Goal: Check status: Check status

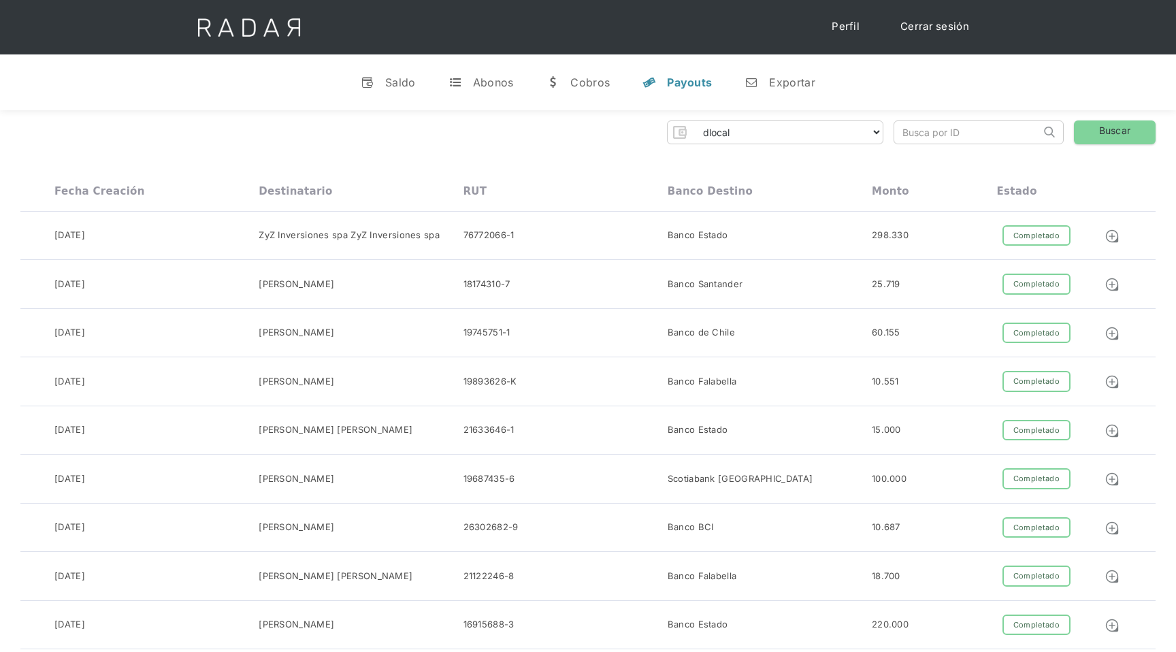
click at [961, 132] on input "search" at bounding box center [967, 132] width 146 height 22
paste input "87910d531442b5732850db1c16d6d4"
type input "87910d531442b5732850db1c16d6d4"
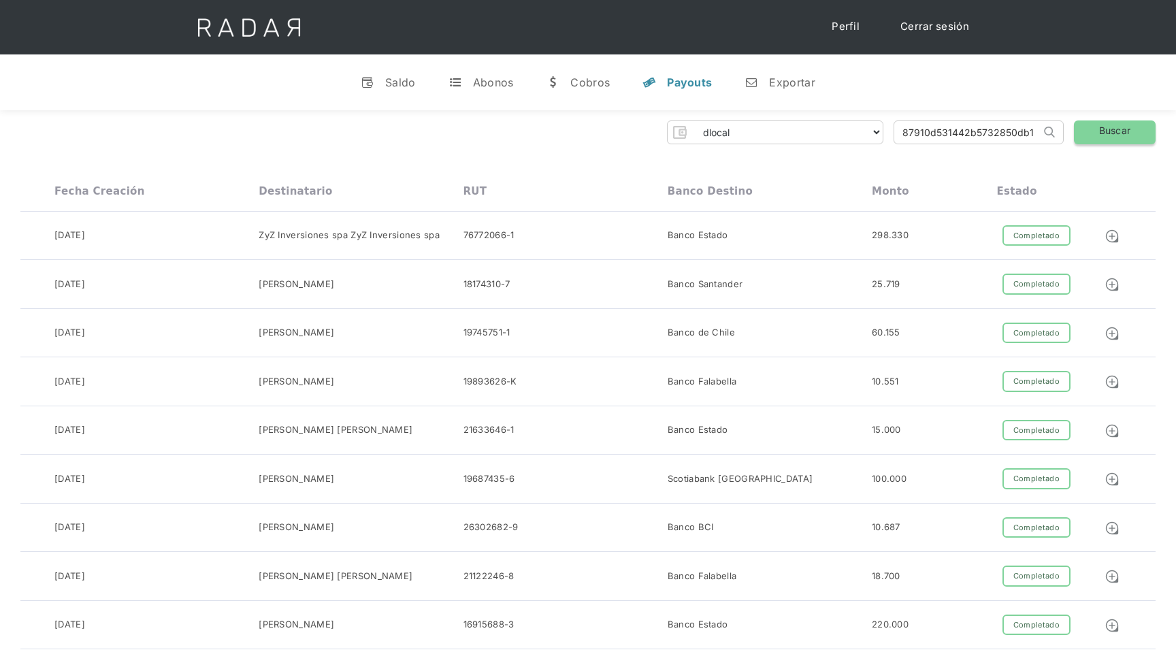
click at [1115, 125] on link "Buscar" at bounding box center [1115, 132] width 82 height 24
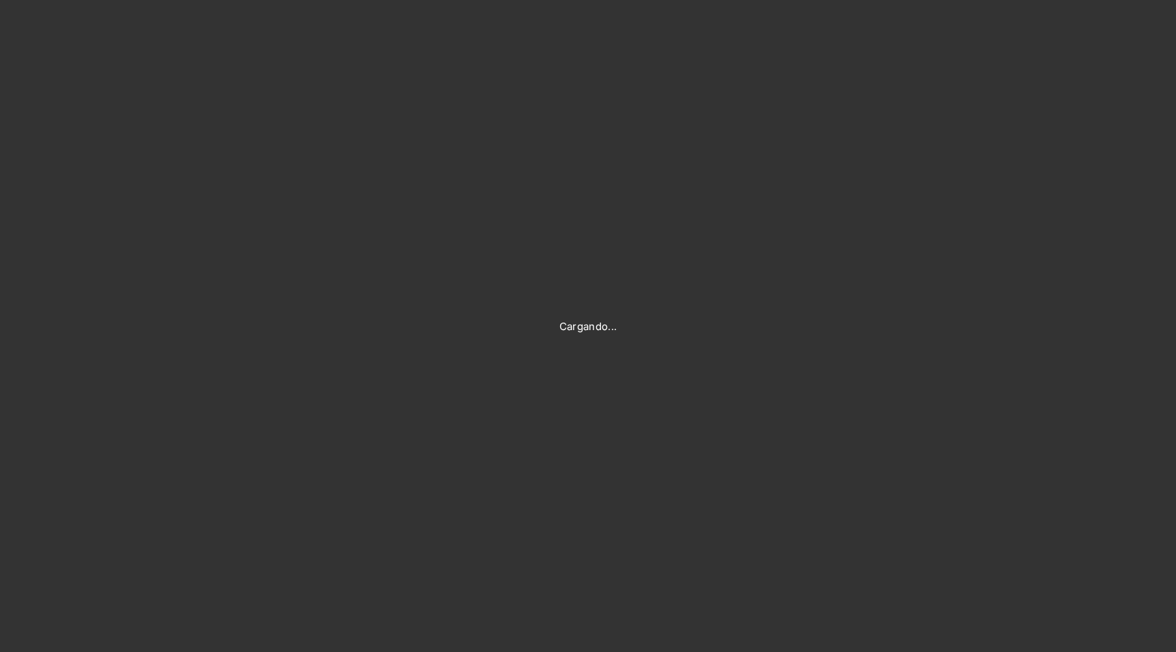
type input "[EMAIL_ADDRESS][DOMAIN_NAME]"
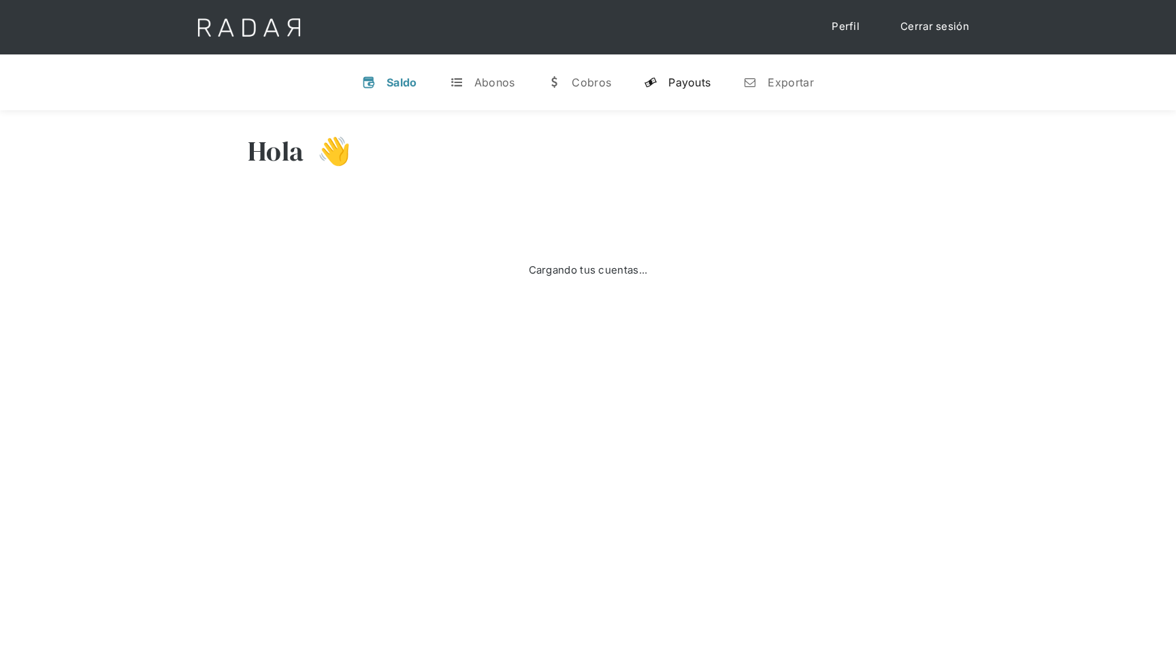
click at [682, 78] on div "Payouts" at bounding box center [689, 83] width 42 height 14
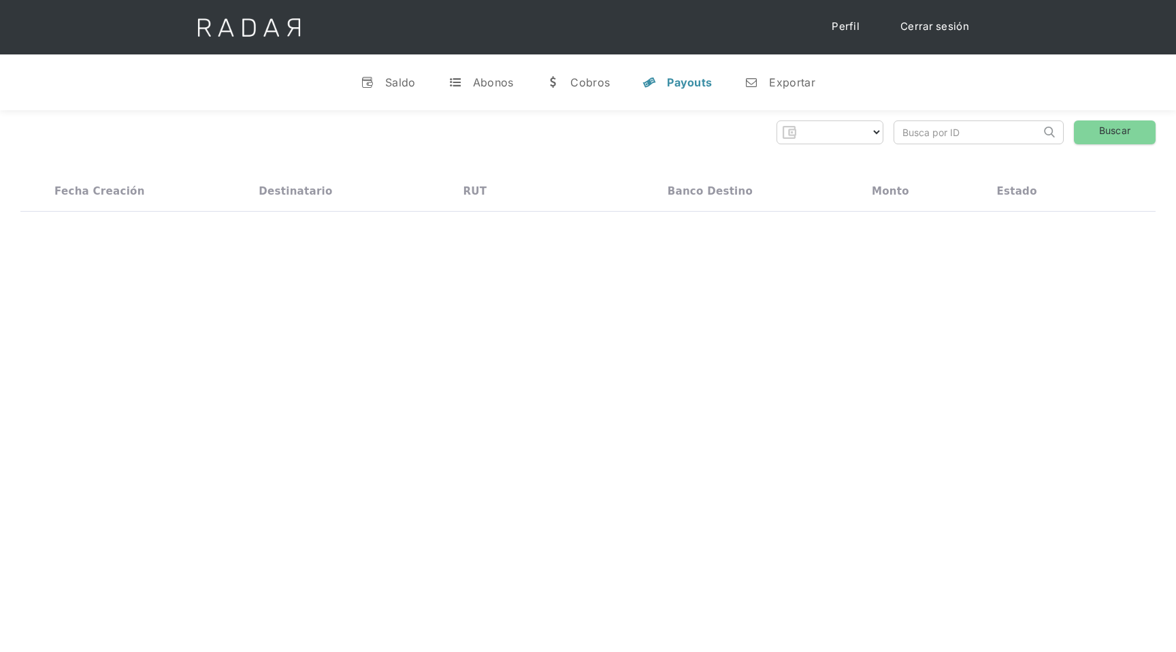
click at [970, 124] on input "search" at bounding box center [967, 132] width 146 height 22
select select "dlocal"
click at [966, 133] on input "search" at bounding box center [967, 132] width 146 height 22
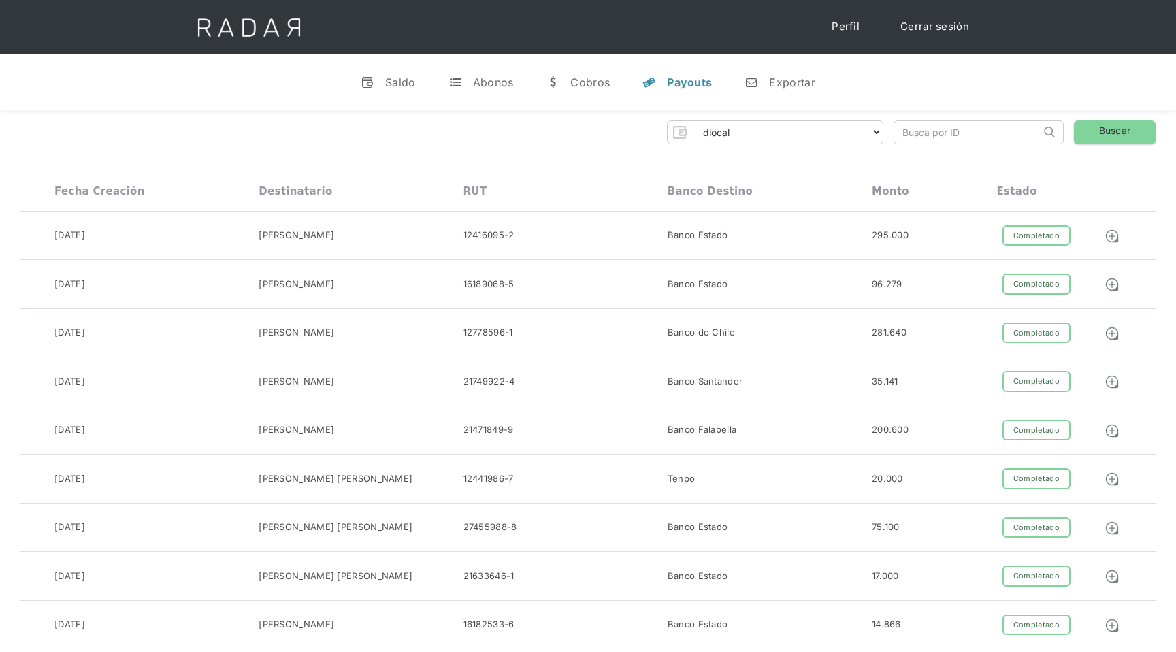
paste input "87910d531442b5732850db1c16d6d4"
type input "87910d531442b5732850db1c16d6d4"
click at [1071, 131] on div "dlocal demergechile fcacl2 remitee clpro coster urigol radar-cliente radar-clie…" at bounding box center [587, 132] width 1135 height 24
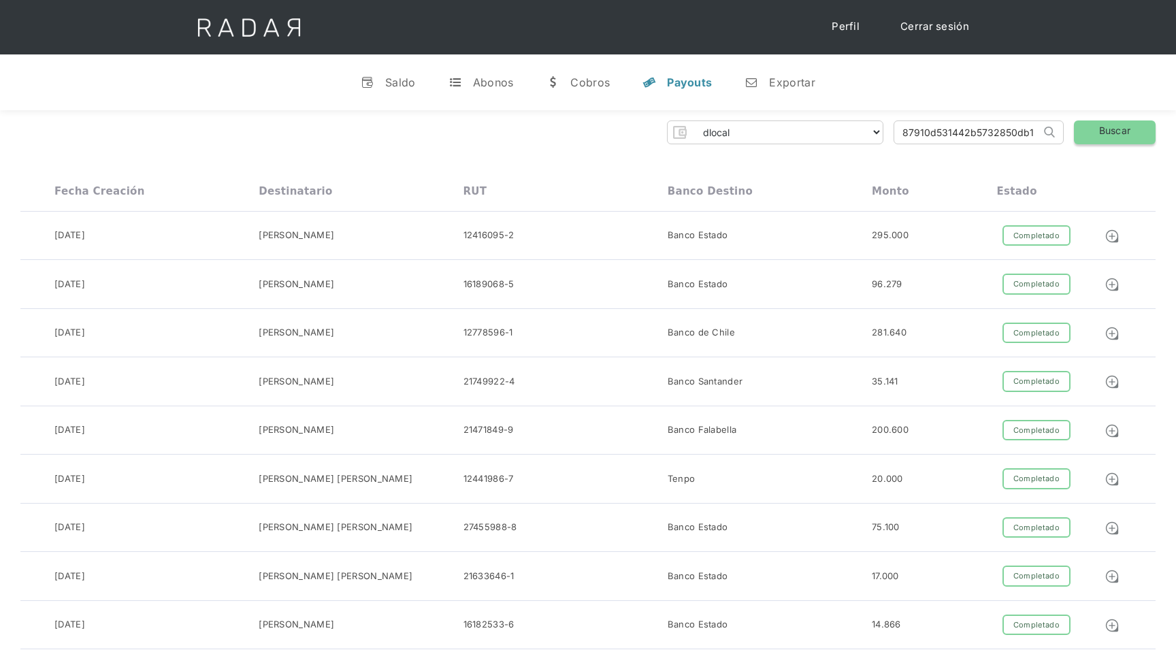
click at [1084, 131] on link "Buscar" at bounding box center [1115, 132] width 82 height 24
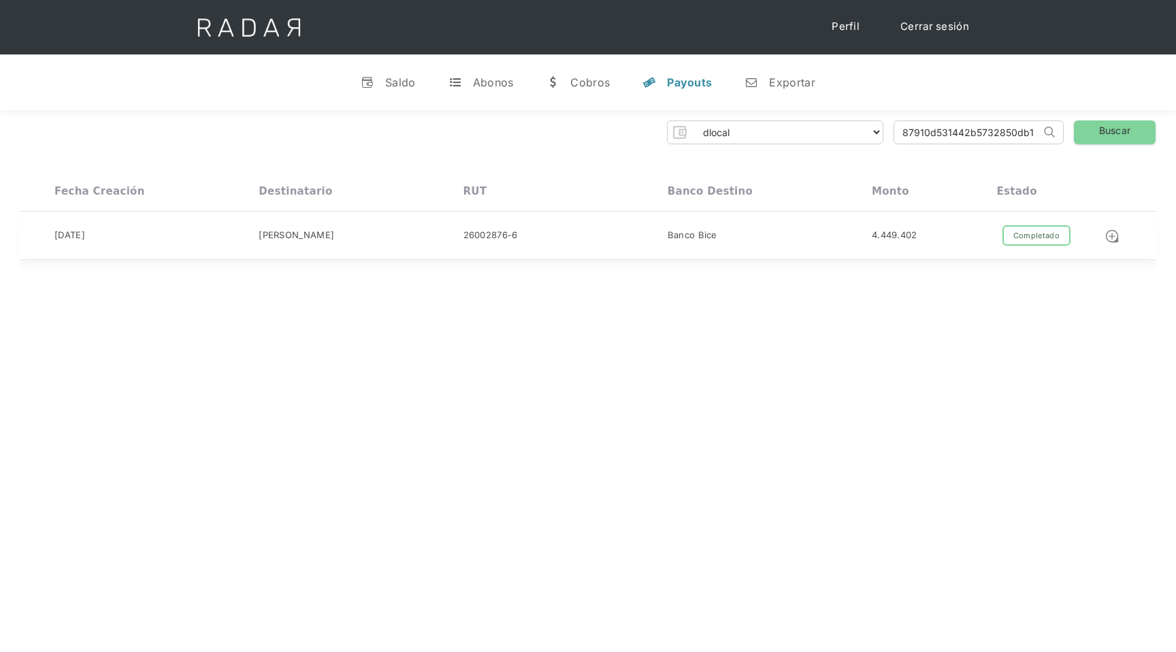
drag, startPoint x: 216, startPoint y: 244, endPoint x: 858, endPoint y: 220, distance: 641.7
click at [858, 220] on div "01-09-2025 Mara Claudia Ahumada 26002876-6 Banco Bice 4.449.402 Completado Pend…" at bounding box center [587, 236] width 1135 height 49
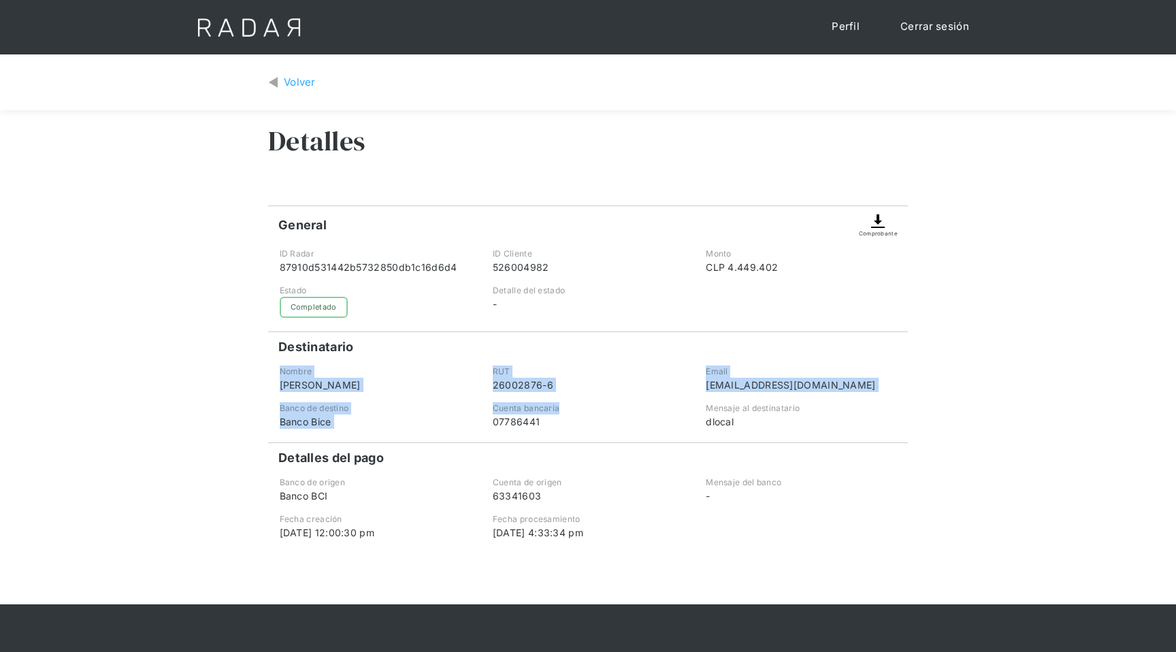
drag, startPoint x: 280, startPoint y: 376, endPoint x: 606, endPoint y: 409, distance: 327.8
click at [607, 410] on div "General Comprobante ID Radar 87910d531442b5732850db1c16d6d4 ID Cliente 52600498…" at bounding box center [588, 373] width 640 height 334
click at [606, 409] on div "Cuenta bancaria" at bounding box center [588, 408] width 191 height 12
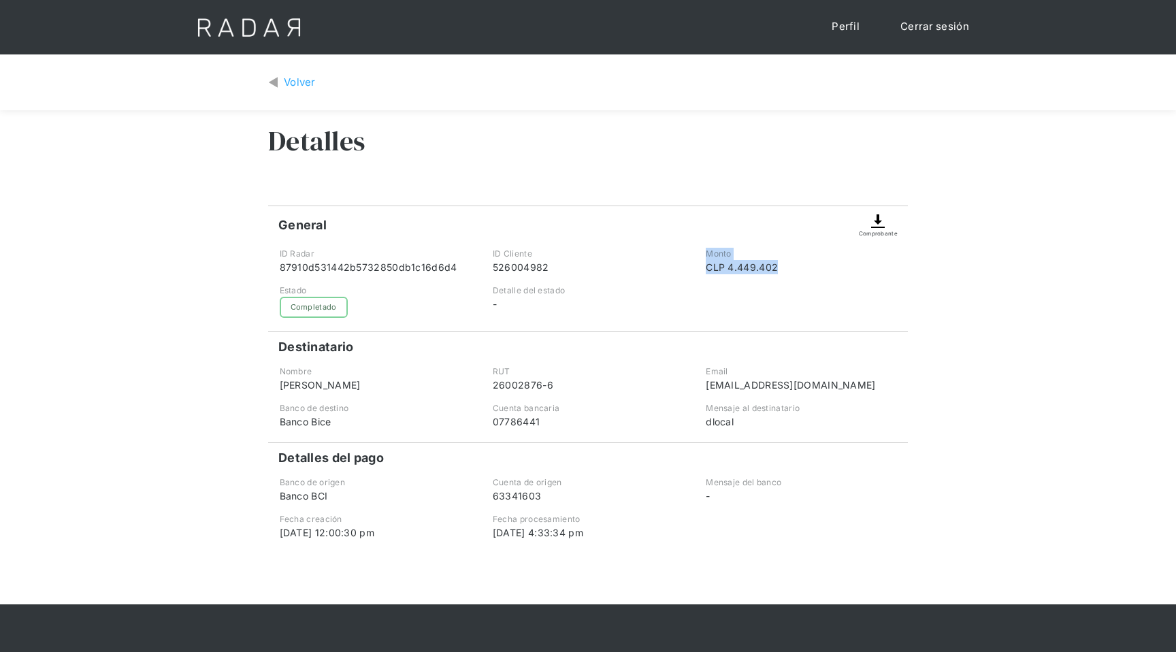
drag, startPoint x: 703, startPoint y: 251, endPoint x: 781, endPoint y: 265, distance: 79.6
click at [781, 265] on div "Monto CLP 4.449.402" at bounding box center [801, 261] width 211 height 27
copy div "Monto CLP 4.449.402"
drag, startPoint x: 279, startPoint y: 350, endPoint x: 476, endPoint y: 374, distance: 198.2
click at [476, 374] on div "General Comprobante ID Radar 87910d531442b5732850db1c16d6d4 ID Cliente 52600498…" at bounding box center [588, 373] width 640 height 334
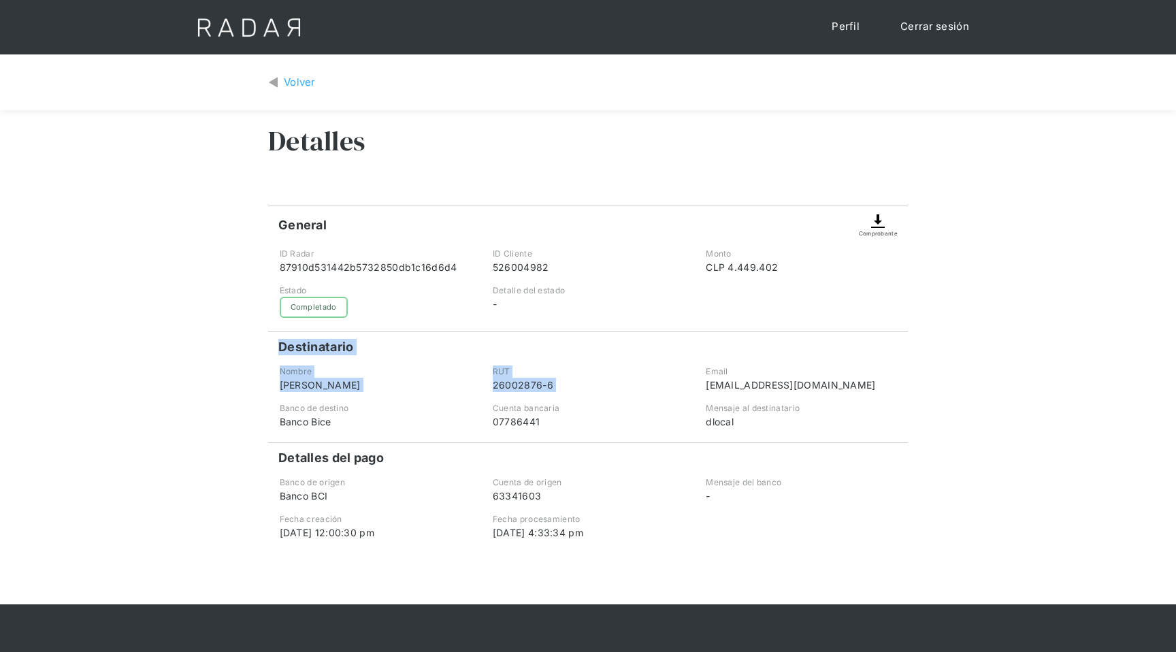
copy div "Destinatario Nombre Mara Claudia Ahumada RUT 26002876-6"
click at [727, 249] on div "Monto" at bounding box center [801, 254] width 191 height 12
click at [282, 75] on link "Volver" at bounding box center [292, 83] width 48 height 16
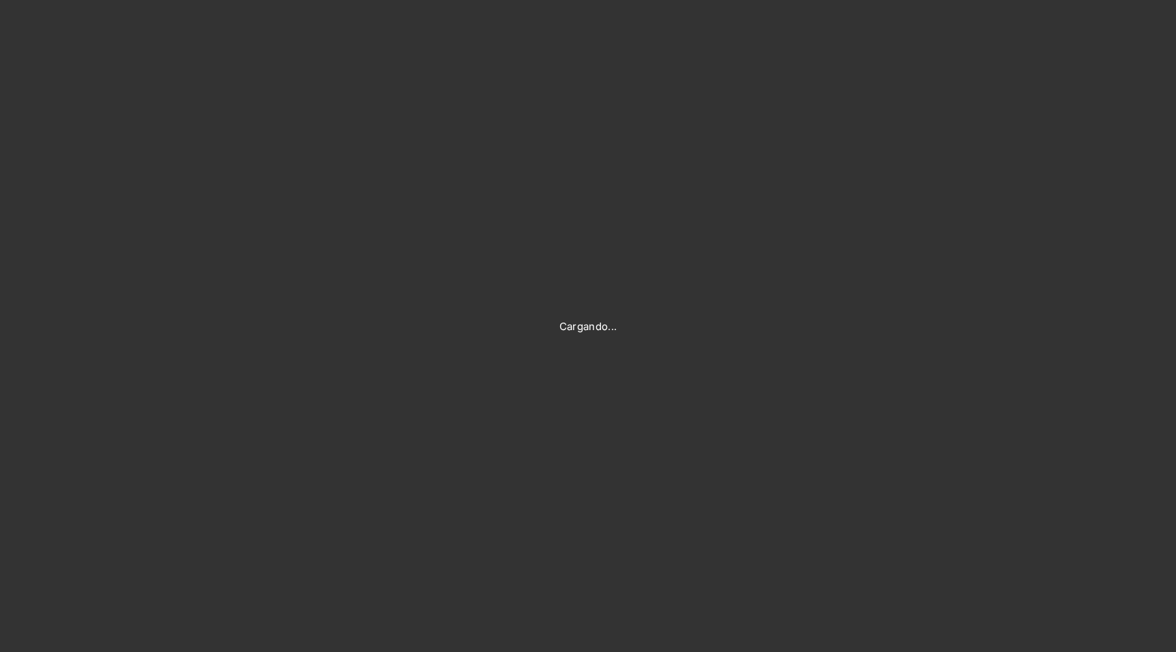
type input "[EMAIL_ADDRESS][DOMAIN_NAME]"
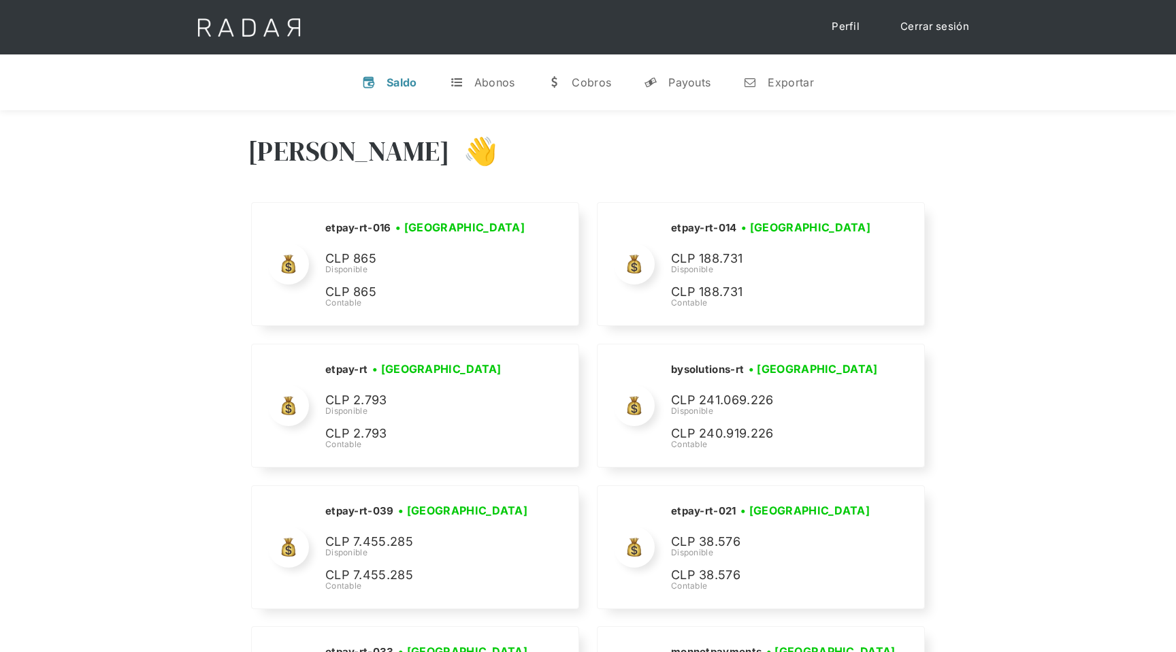
scroll to position [5985, 0]
